Goal: Information Seeking & Learning: Check status

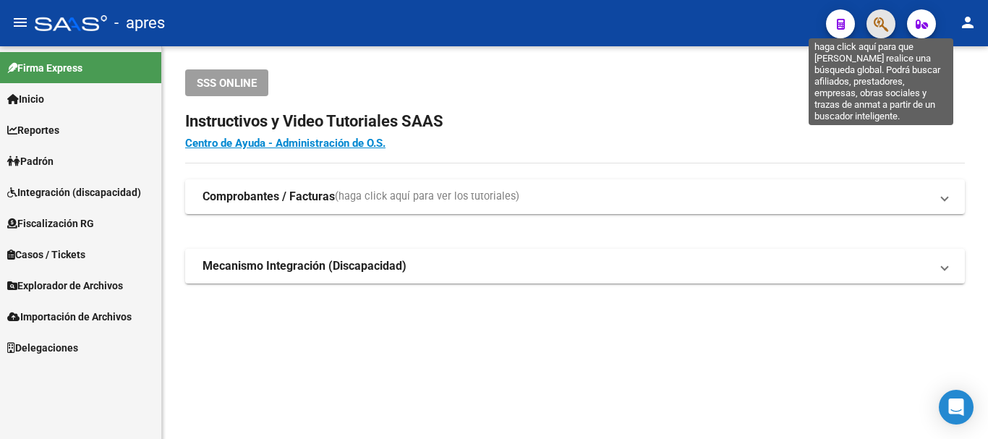
click at [887, 18] on icon "button" at bounding box center [881, 24] width 14 height 17
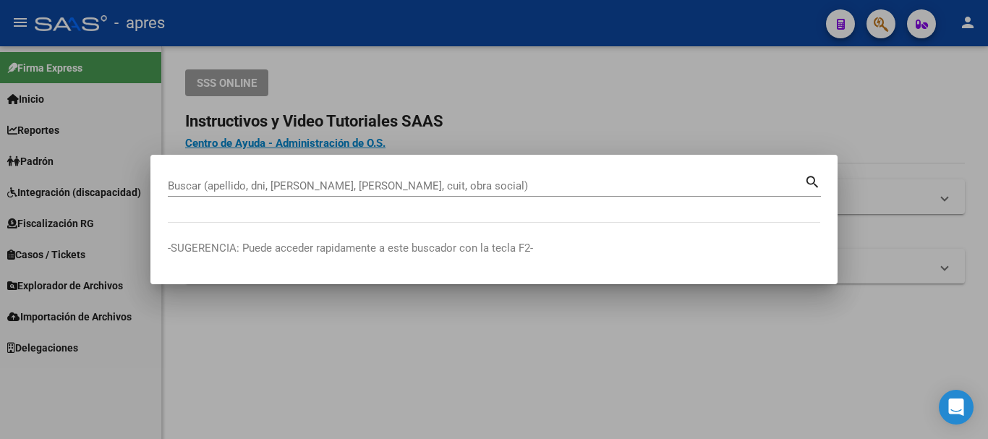
paste input "27395622620"
type input "27395622620"
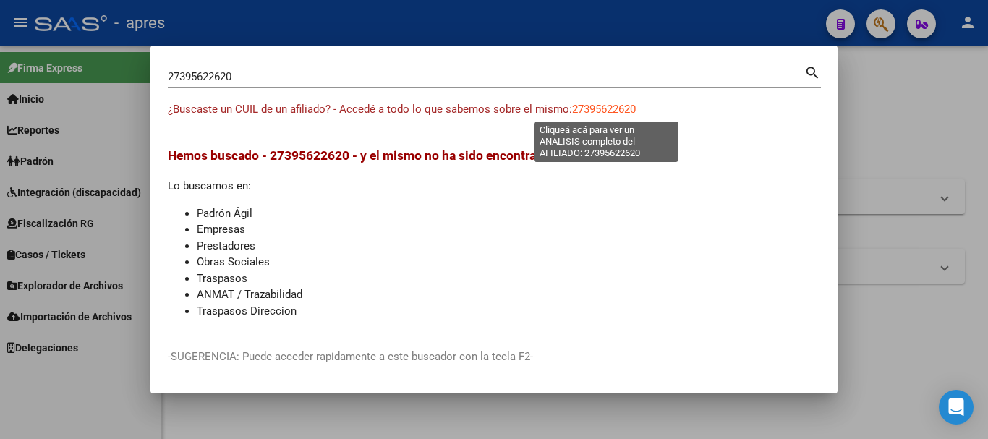
click at [582, 104] on span "27395622620" at bounding box center [604, 109] width 64 height 13
type textarea "27395622620"
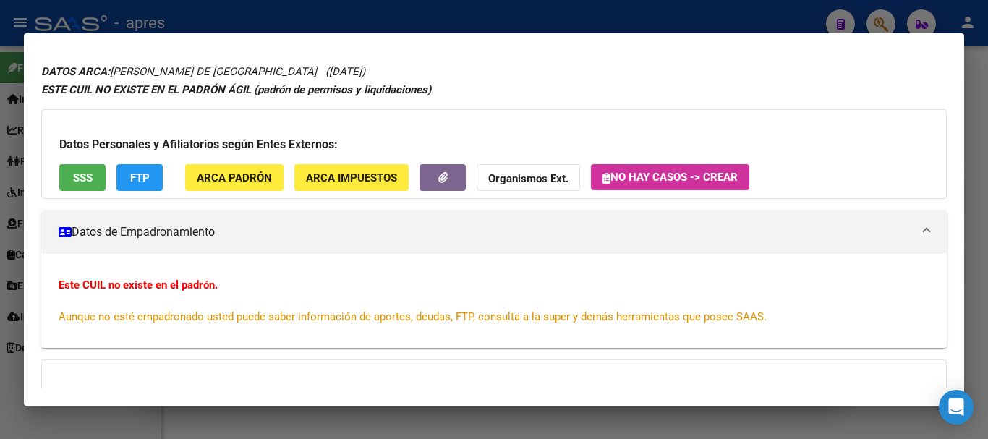
scroll to position [72, 0]
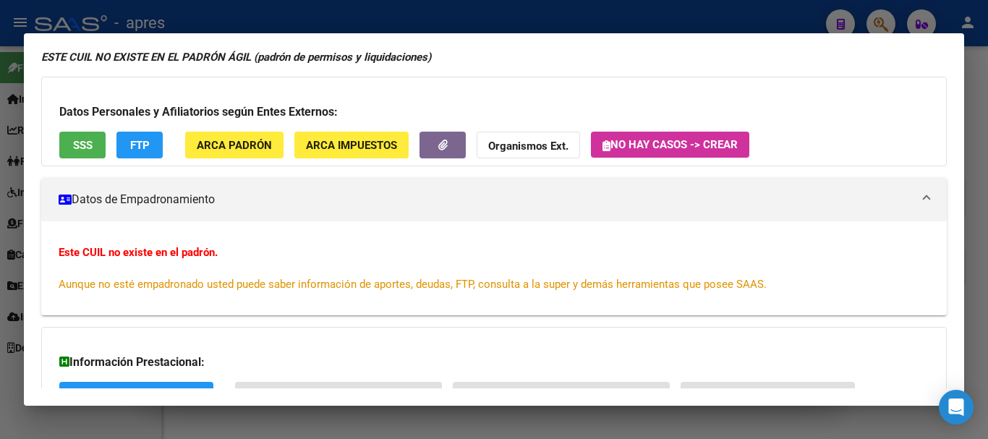
click at [77, 146] on span "SSS" at bounding box center [83, 145] width 20 height 13
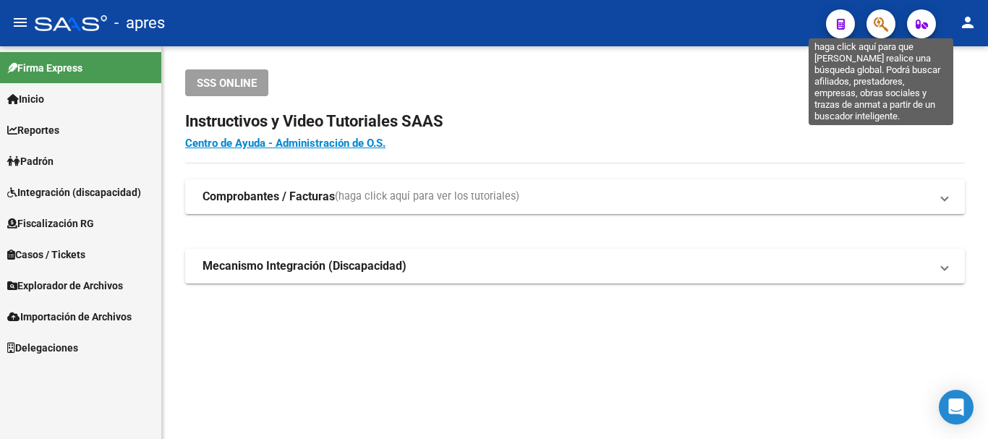
click at [883, 23] on icon "button" at bounding box center [881, 24] width 14 height 17
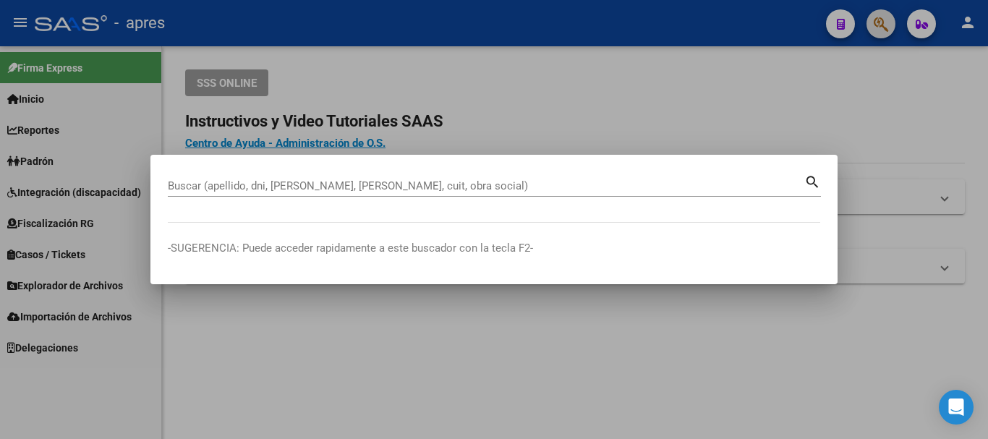
paste input "27435077027"
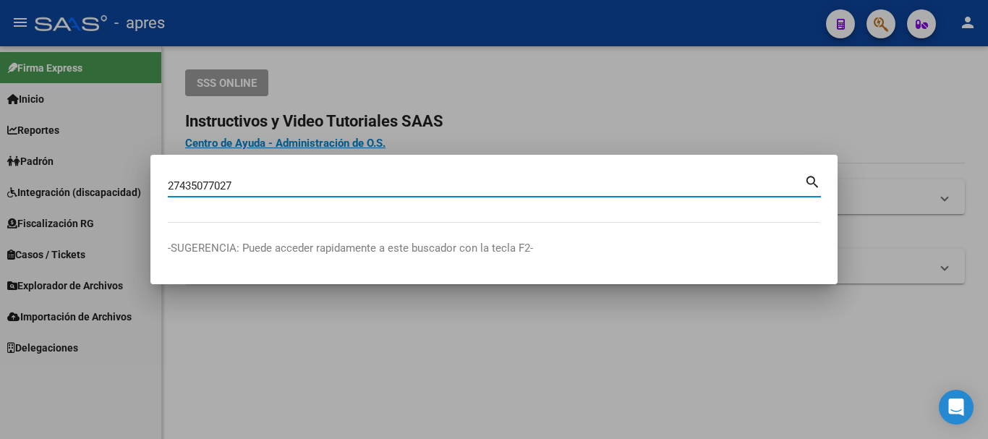
type input "27435077027"
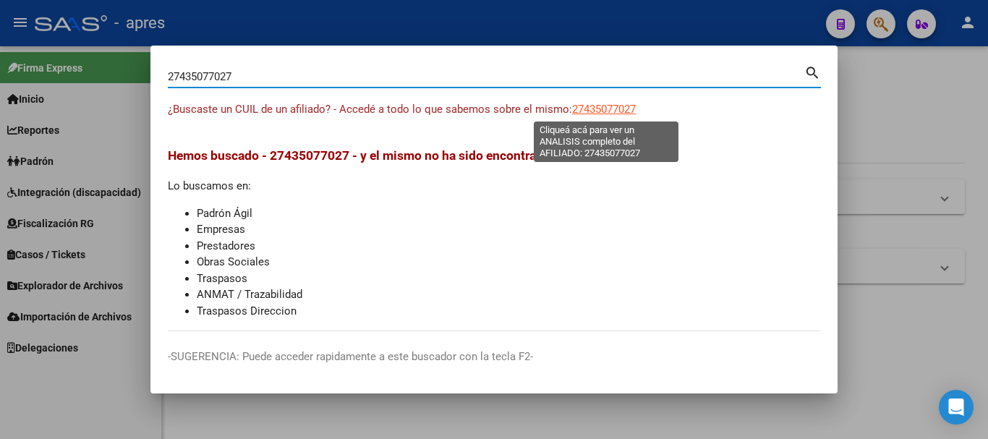
click at [618, 107] on span "27435077027" at bounding box center [604, 109] width 64 height 13
type textarea "27435077027"
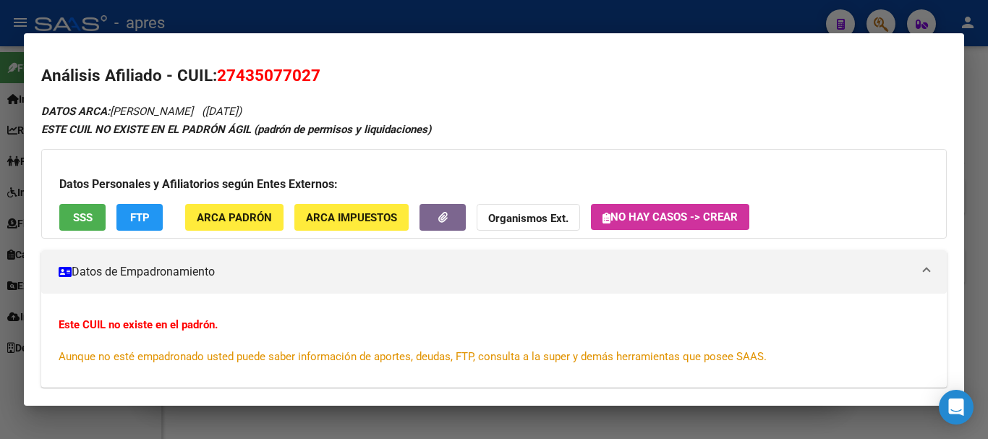
click at [76, 218] on span "SSS" at bounding box center [83, 217] width 20 height 13
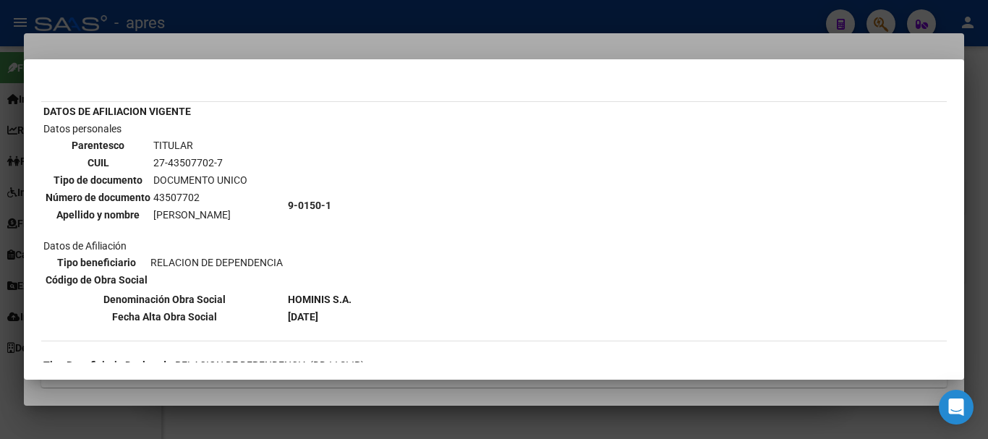
scroll to position [145, 0]
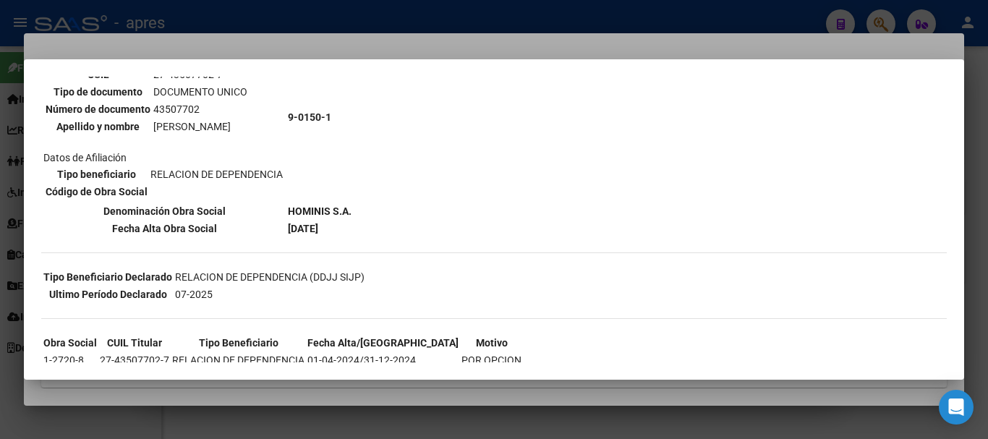
drag, startPoint x: 295, startPoint y: 208, endPoint x: 362, endPoint y: 204, distance: 66.6
click at [354, 204] on table "DATOS DE AFILIACION VIGENTE Datos personales Parentesco TITULAR CUIL 27-4350770…" at bounding box center [197, 126] width 312 height 224
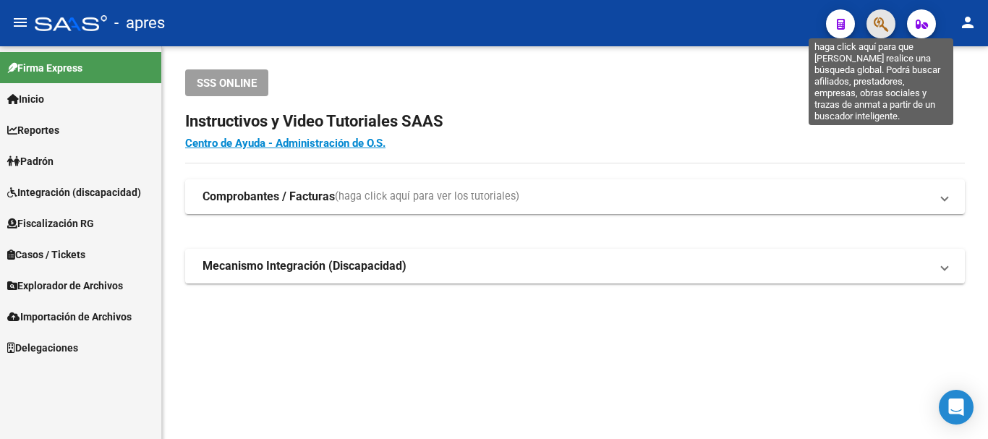
click at [886, 25] on icon "button" at bounding box center [881, 24] width 14 height 17
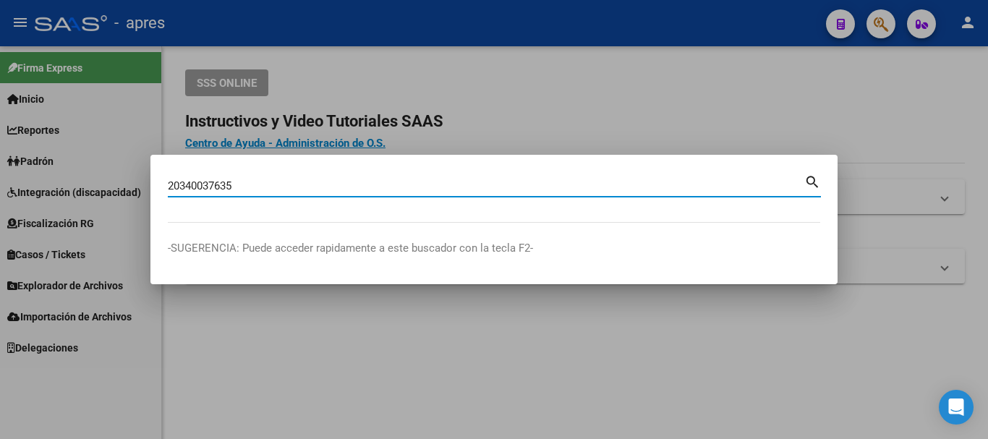
type input "20340037635"
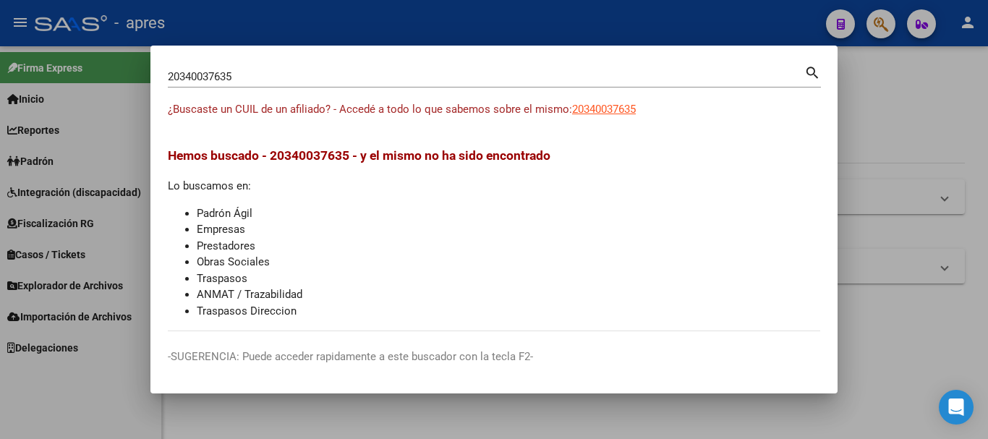
click at [571, 116] on div "¿Buscaste un CUIL de un afiliado? - Accedé a todo lo que sabemos sobre el mismo…" at bounding box center [494, 117] width 652 height 33
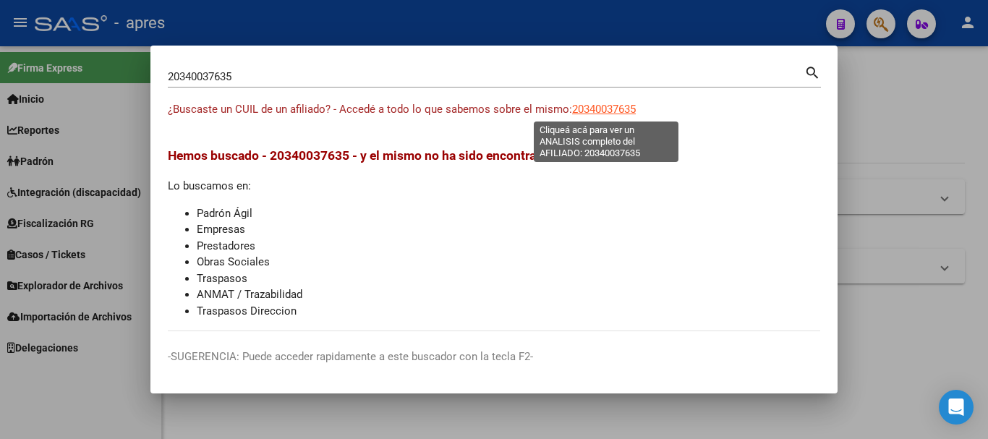
click at [577, 107] on span "20340037635" at bounding box center [604, 109] width 64 height 13
type textarea "20340037635"
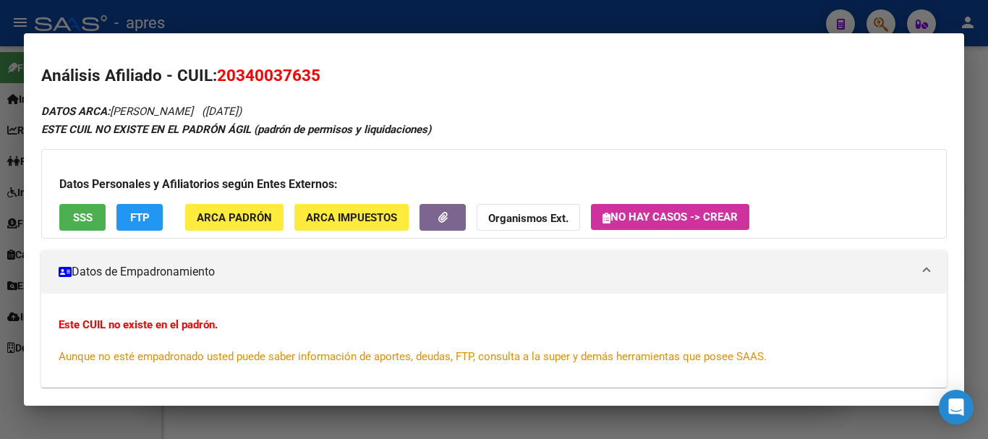
click at [101, 223] on button "SSS" at bounding box center [82, 217] width 46 height 27
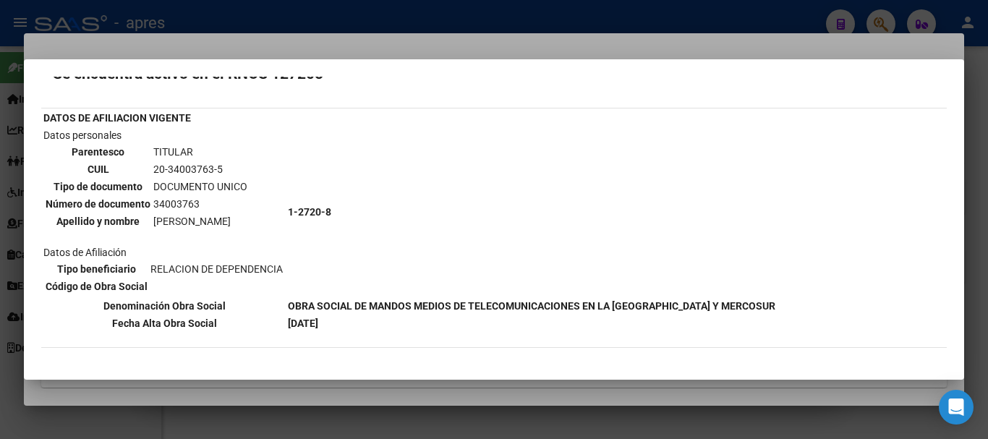
scroll to position [72, 0]
